Goal: Navigation & Orientation: Find specific page/section

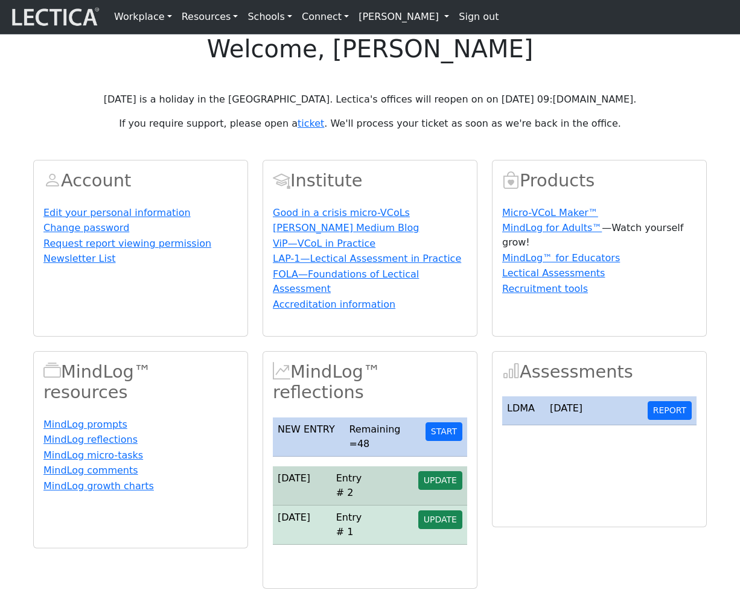
click at [389, 22] on link "[PERSON_NAME]" at bounding box center [404, 17] width 100 height 24
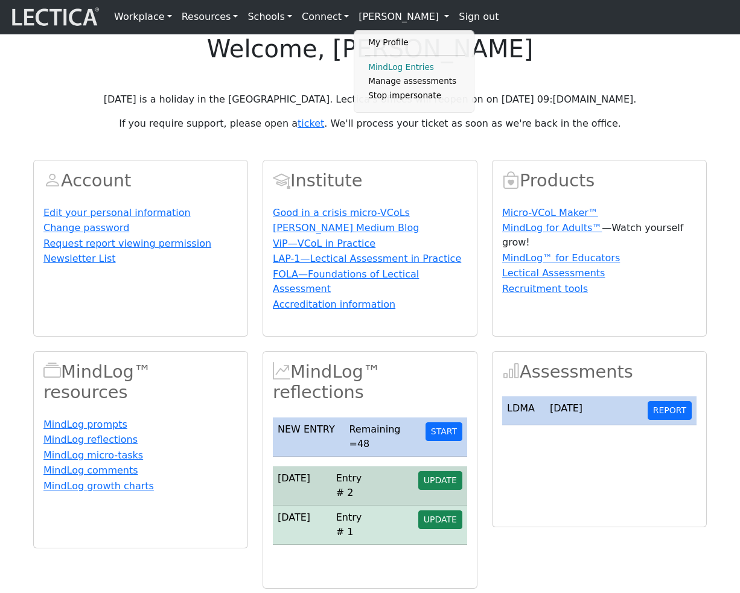
click at [384, 71] on link "MindLog Entries" at bounding box center [415, 67] width 100 height 14
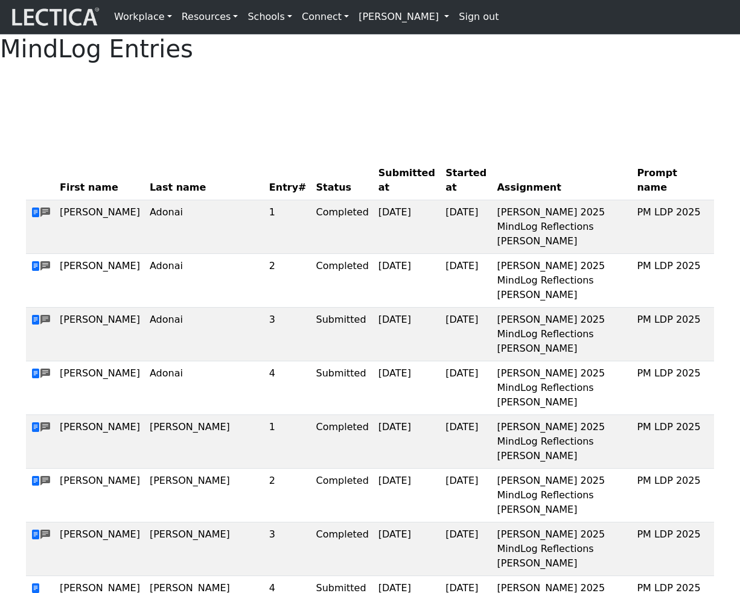
click at [371, 25] on link "[PERSON_NAME]" at bounding box center [404, 17] width 100 height 24
click at [375, 46] on link "My Profile" at bounding box center [415, 43] width 100 height 14
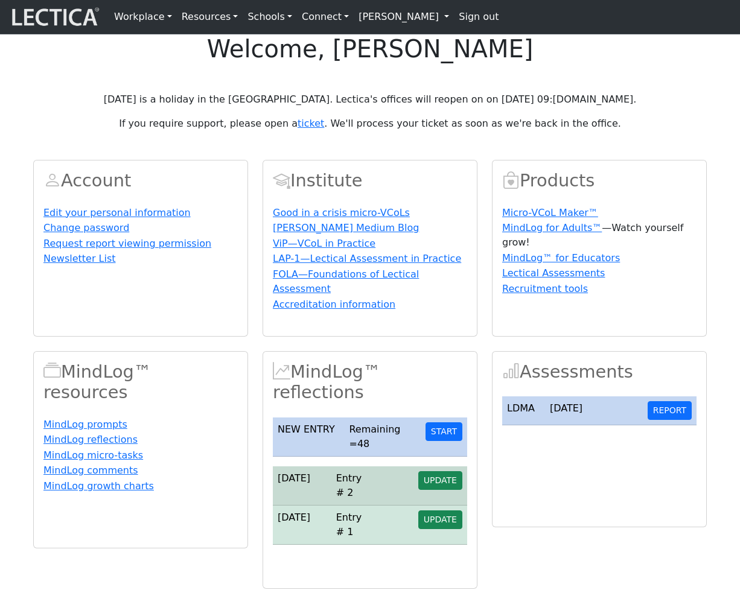
click at [392, 29] on link "[PERSON_NAME]" at bounding box center [404, 17] width 100 height 24
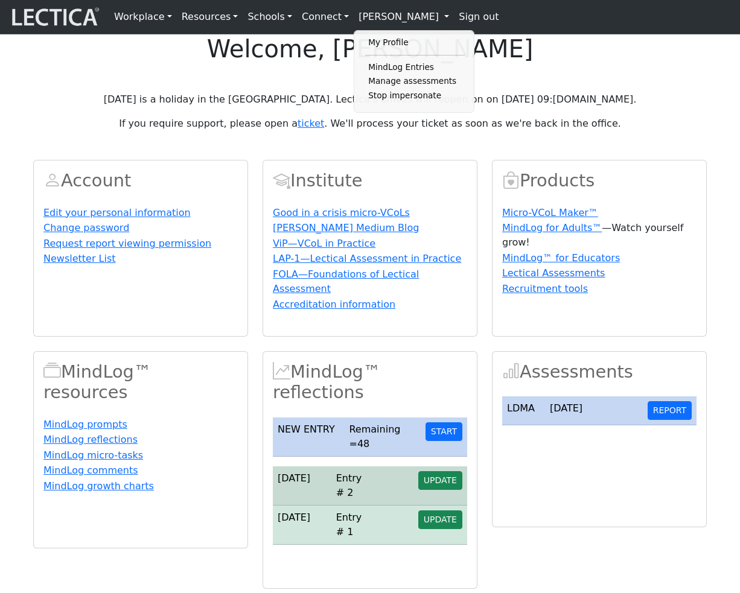
click at [455, 131] on p "If you require support, please open a ticket . We'll process your ticket as soo…" at bounding box center [370, 124] width 674 height 14
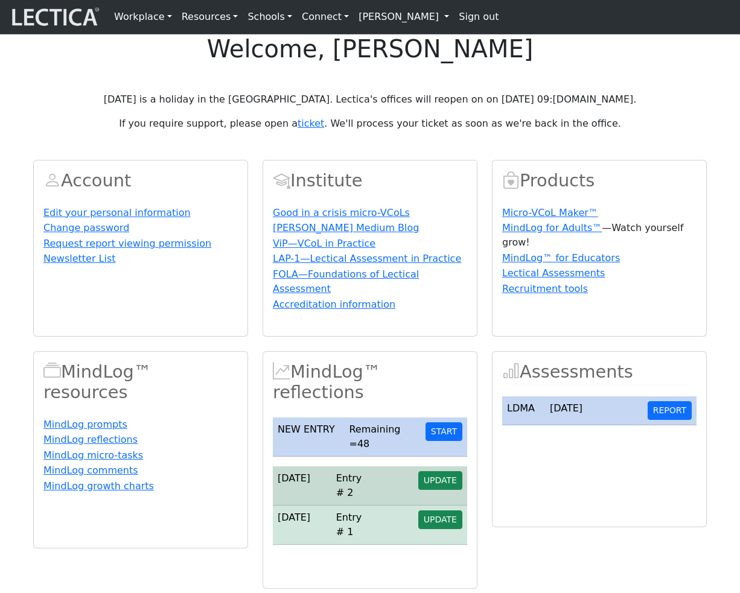
click at [393, 19] on link "[PERSON_NAME]" at bounding box center [404, 17] width 100 height 24
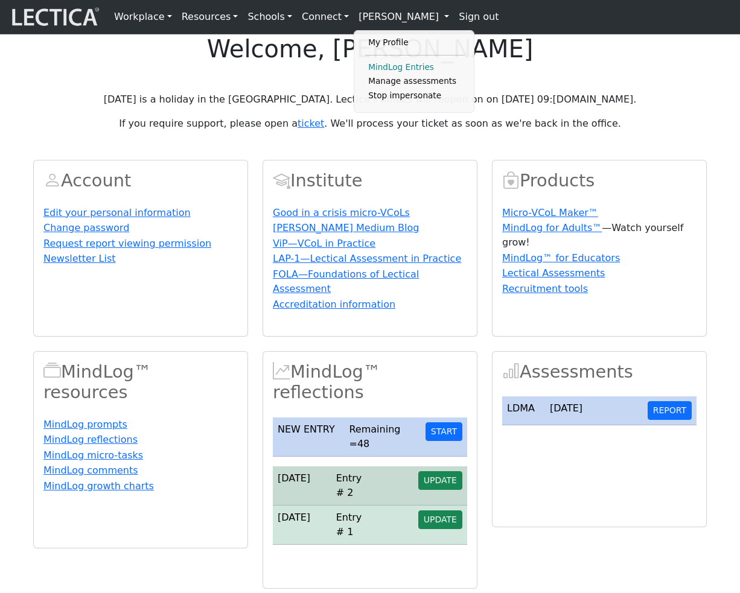
click at [379, 72] on link "MindLog Entries" at bounding box center [415, 67] width 100 height 14
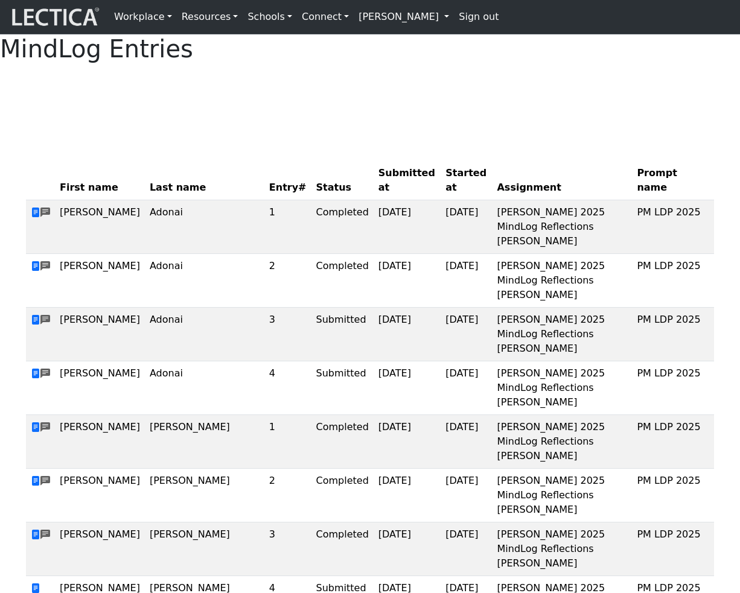
click at [398, 16] on link "[PERSON_NAME]" at bounding box center [404, 17] width 100 height 24
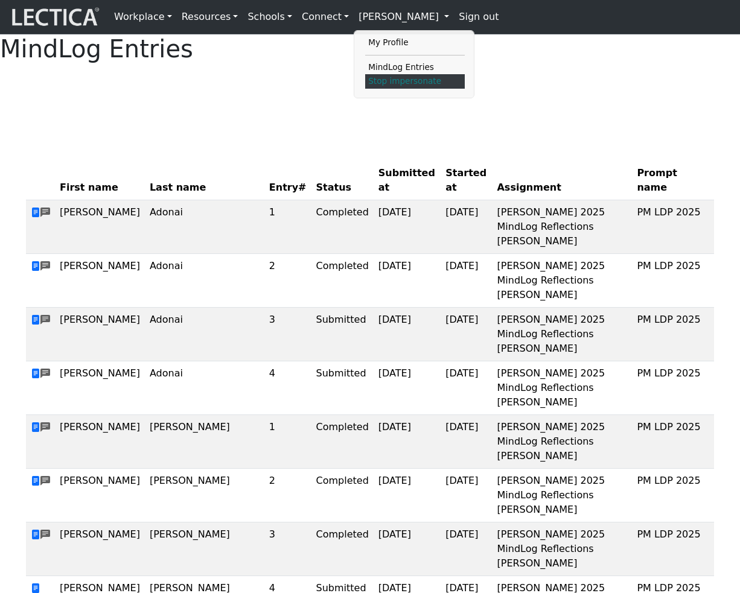
click at [379, 89] on link "Stop impersonate" at bounding box center [415, 81] width 100 height 14
